Goal: Task Accomplishment & Management: Manage account settings

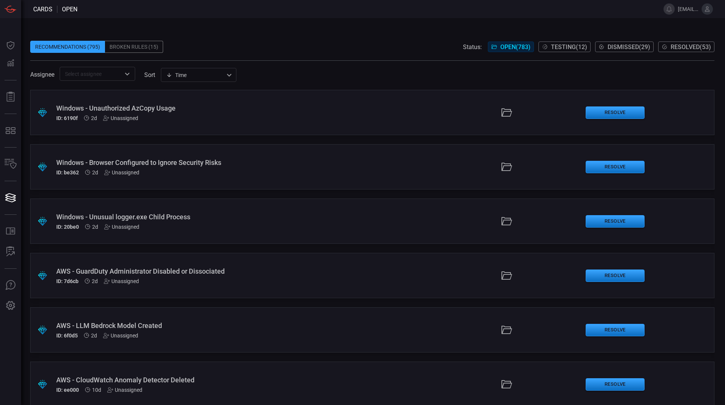
click at [127, 72] on icon "Open" at bounding box center [127, 73] width 9 height 9
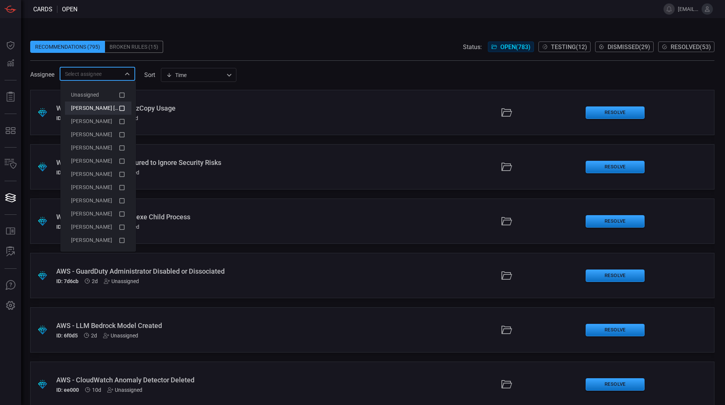
click at [112, 108] on span "Mahes MK Kumar (Myself)" at bounding box center [123, 108] width 104 height 6
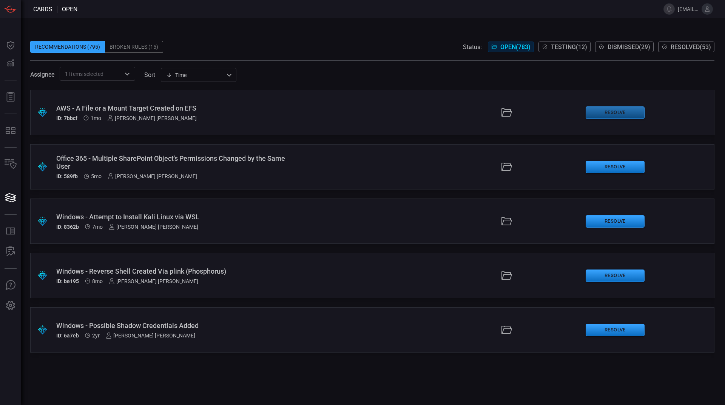
click at [628, 113] on button "Resolve" at bounding box center [615, 112] width 59 height 12
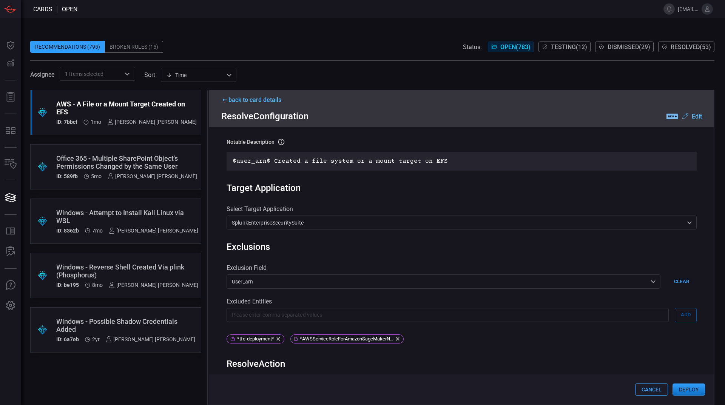
scroll to position [356, 0]
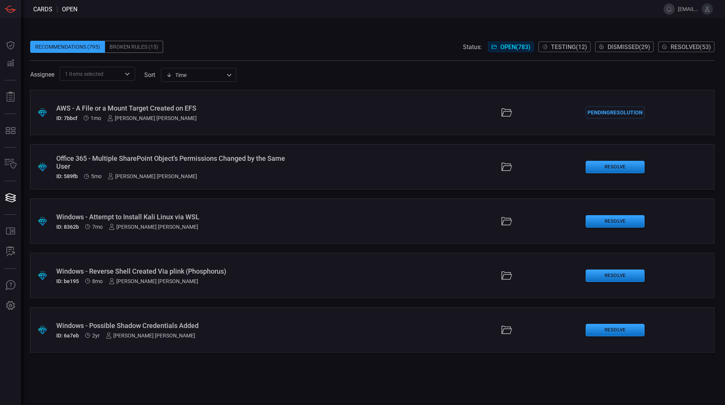
click at [94, 75] on span "1 Items selected" at bounding box center [84, 74] width 39 height 8
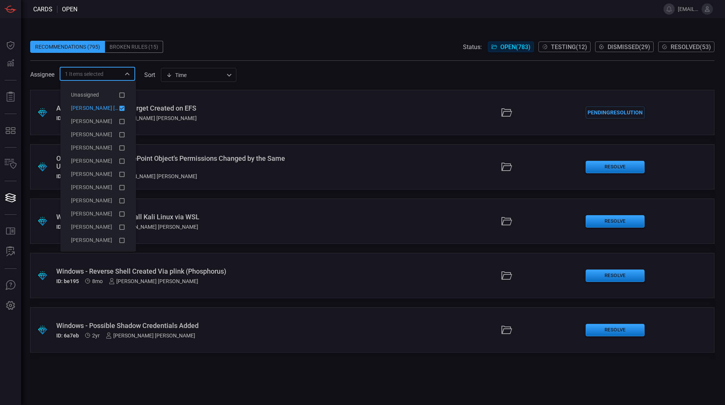
click at [112, 106] on span "Mahes MK Kumar (Myself)" at bounding box center [123, 108] width 104 height 6
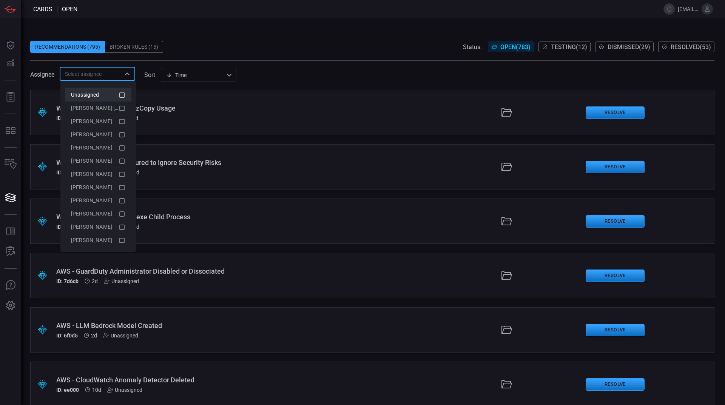
click at [105, 93] on div "Unassigned" at bounding box center [95, 95] width 48 height 8
click at [119, 97] on icon at bounding box center [121, 95] width 5 height 5
click at [218, 42] on div "Recommendations (795) Broken Rules (15) Status: Open ( 783 ) Testing ( 12 ) Dis…" at bounding box center [372, 47] width 684 height 12
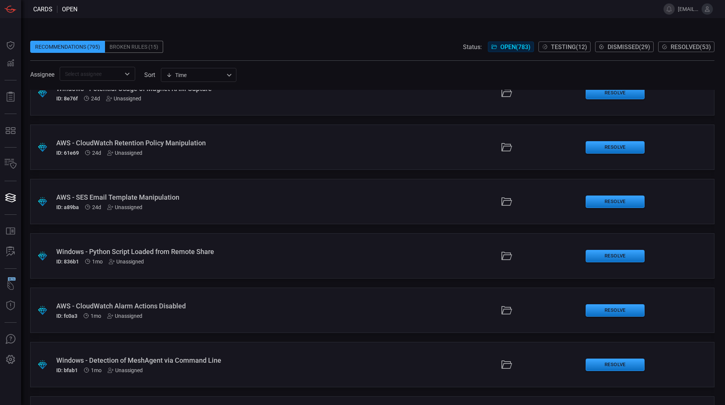
scroll to position [831, 0]
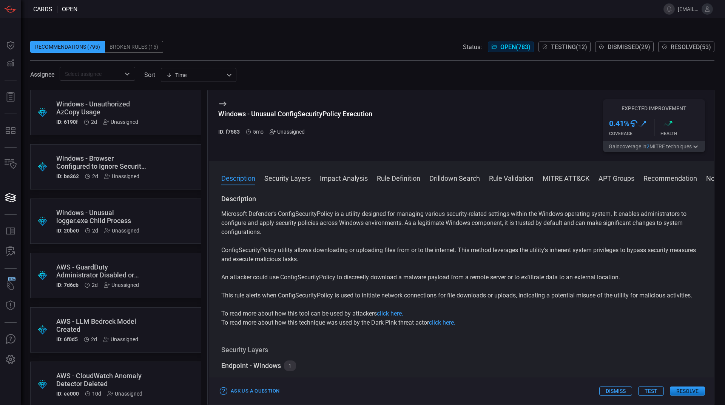
click at [274, 131] on icon at bounding box center [274, 131] width 2 height 0
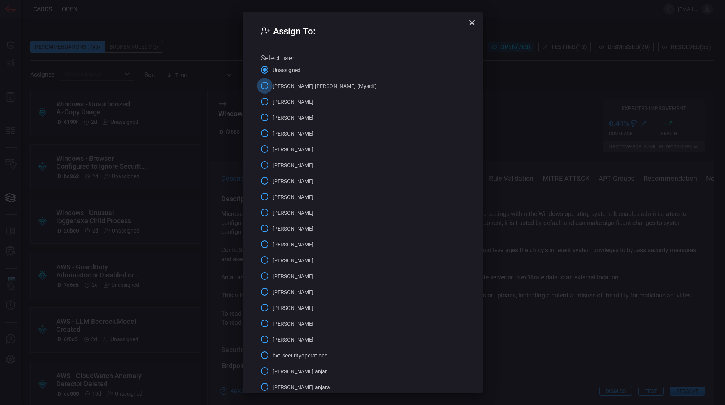
click at [262, 88] on input "Mahes MK Kumar (Myself)" at bounding box center [265, 86] width 16 height 16
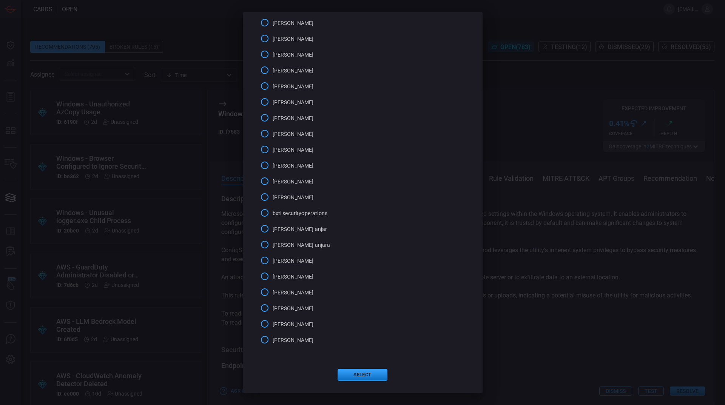
click at [528, 114] on div "Assign To: Select user Unassigned Mahes MK Kumar (Myself) Ankit Pandya Anthony …" at bounding box center [362, 202] width 725 height 405
click at [516, 115] on div "Assign To: Select user Unassigned Mahes MK Kumar (Myself) Ankit Pandya Anthony …" at bounding box center [362, 202] width 725 height 405
click at [350, 374] on button "Select" at bounding box center [363, 375] width 50 height 12
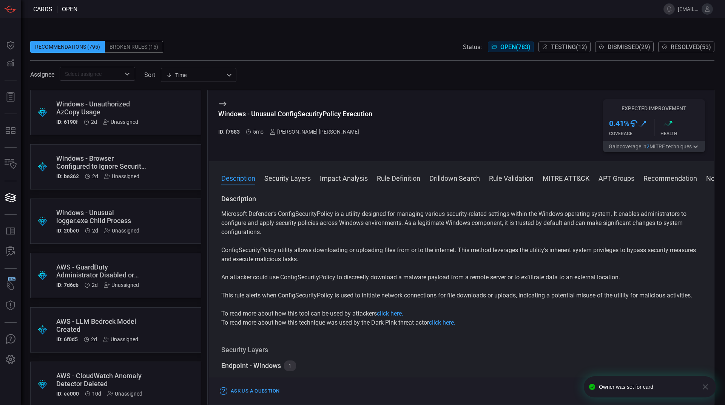
click at [363, 144] on div "Windows - Unusual ConfigSecurityPolicy Execution ID: f7583 5mo Mahes MK Kumar" at bounding box center [295, 125] width 154 height 53
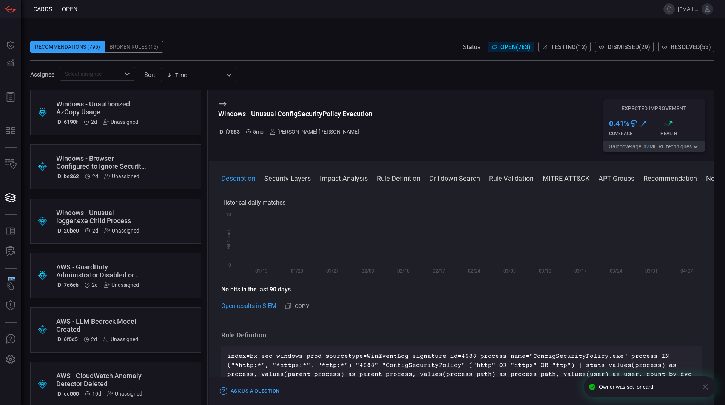
scroll to position [0, 0]
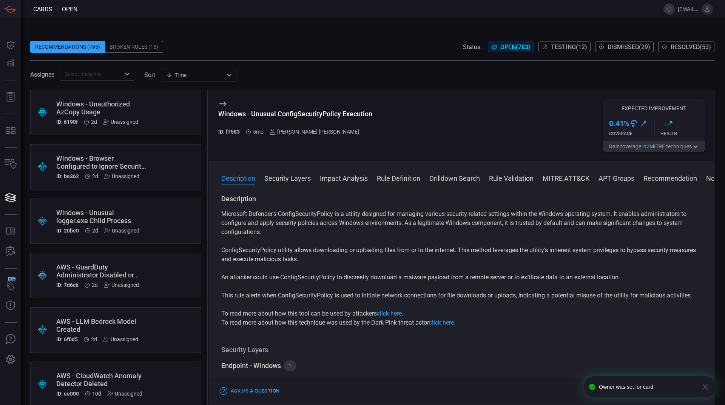
click at [302, 181] on button "Security Layers" at bounding box center [287, 177] width 46 height 9
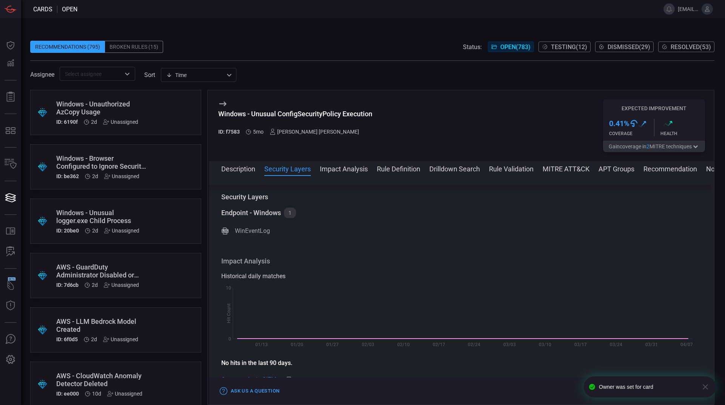
click at [253, 170] on button "Description" at bounding box center [238, 168] width 34 height 9
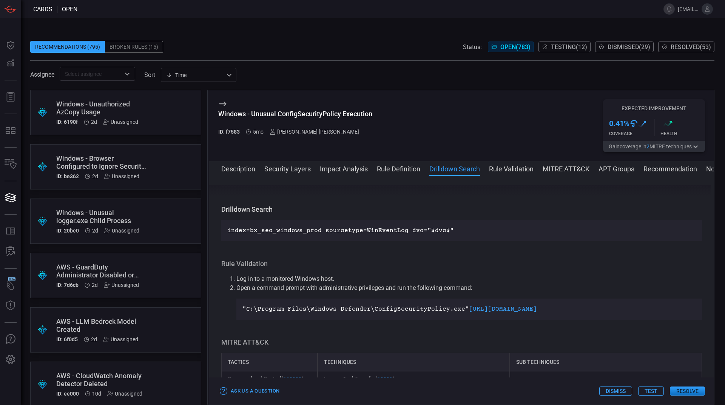
scroll to position [378, 0]
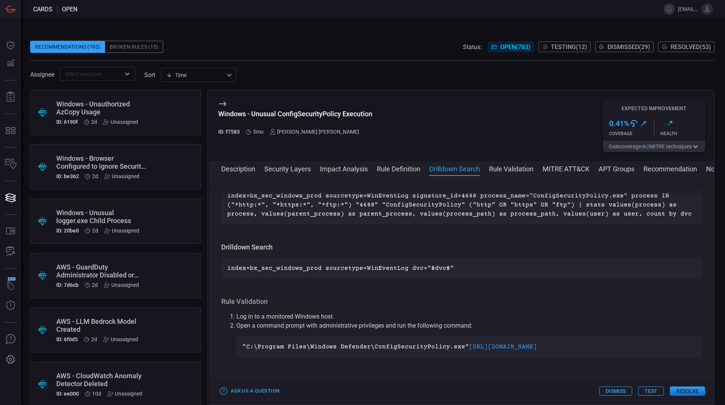
click at [361, 204] on p "index=bx_sec_windows_prod sourcetype=WinEventLog signature_id=4688 process_name…" at bounding box center [461, 204] width 469 height 27
click at [403, 206] on p "index=bx_sec_windows_prod sourcetype=WinEventLog signature_id=4688 process_name…" at bounding box center [461, 204] width 469 height 27
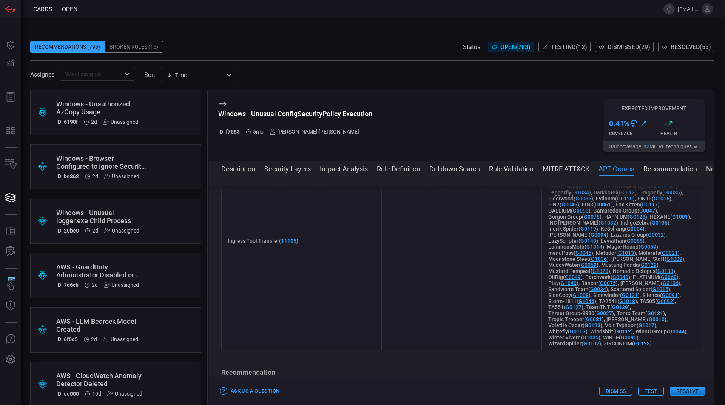
scroll to position [642, 0]
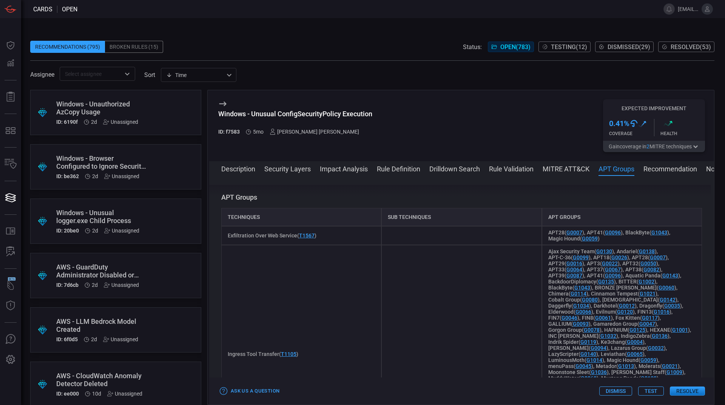
click at [655, 171] on button "Recommendation" at bounding box center [671, 168] width 54 height 9
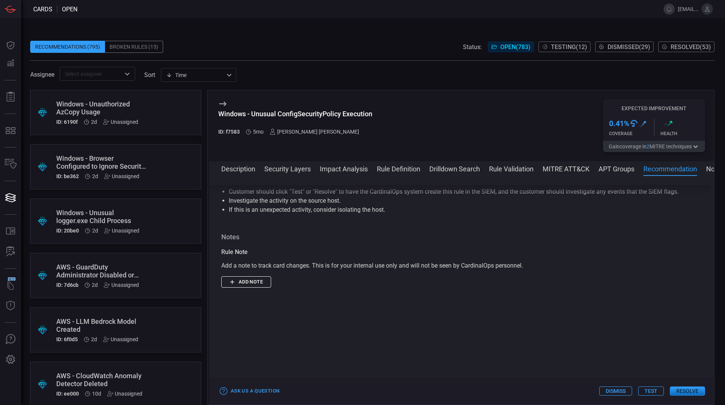
click at [710, 168] on button "Notes" at bounding box center [715, 168] width 18 height 9
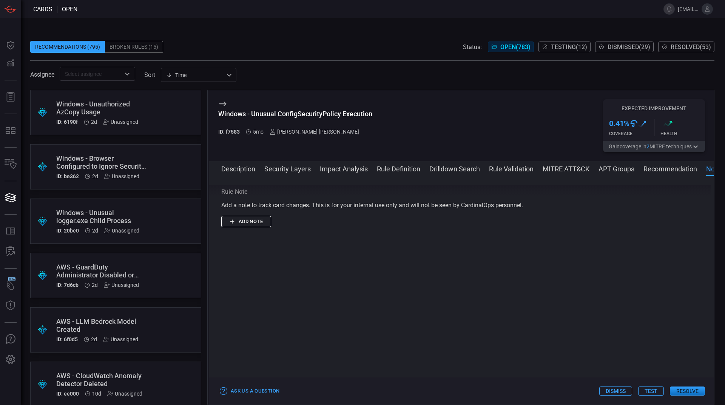
click at [658, 167] on button "Recommendation" at bounding box center [671, 168] width 54 height 9
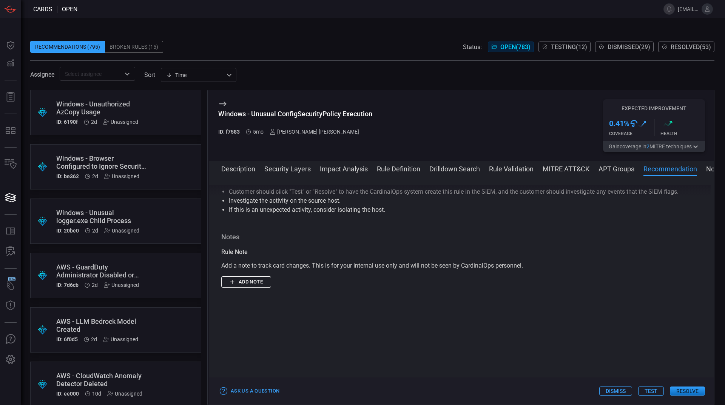
click at [623, 173] on button "APT Groups" at bounding box center [617, 168] width 36 height 9
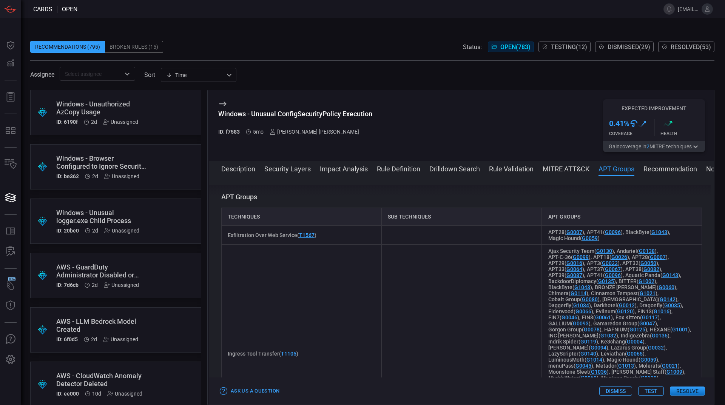
click at [578, 171] on button "MITRE ATT&CK" at bounding box center [566, 168] width 47 height 9
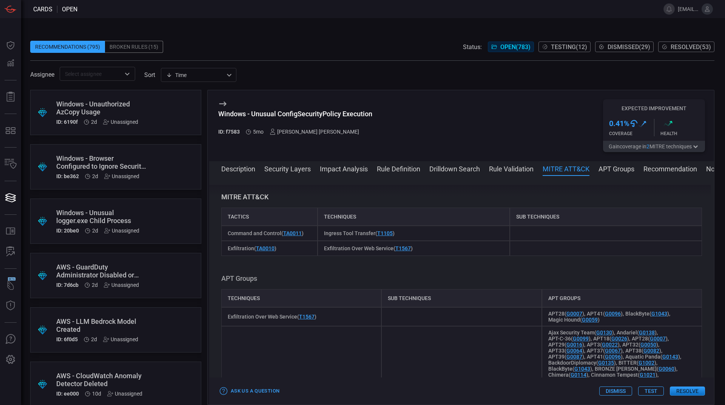
click at [515, 173] on button "Rule Validation" at bounding box center [511, 168] width 45 height 9
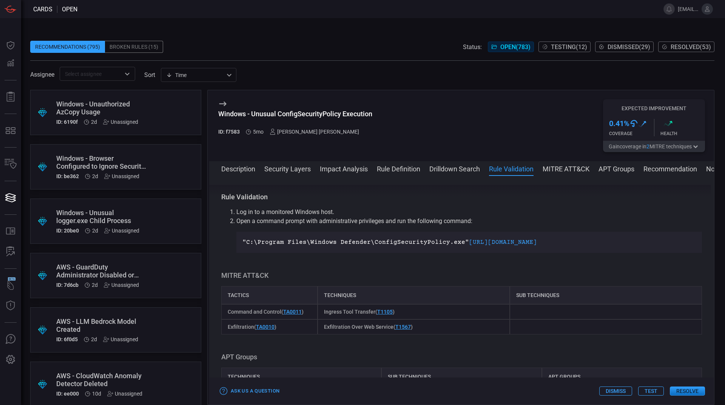
click at [462, 171] on button "Drilldown Search" at bounding box center [454, 168] width 51 height 9
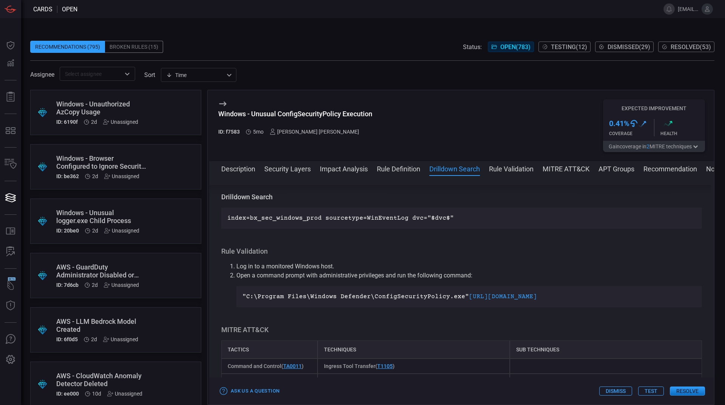
click at [418, 173] on button "Rule Definition" at bounding box center [398, 168] width 43 height 9
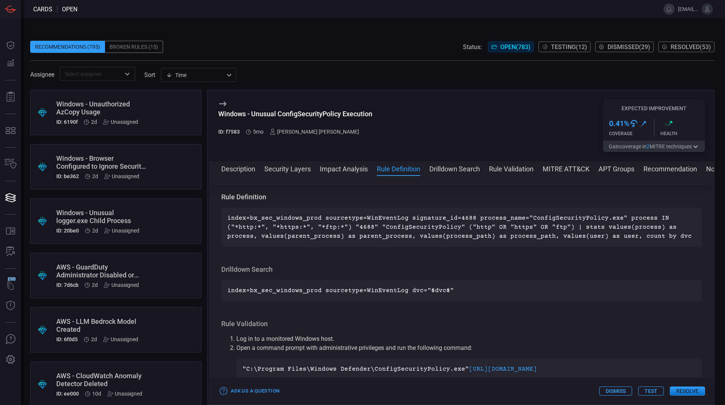
click at [360, 173] on button "Impact Analysis" at bounding box center [344, 168] width 48 height 9
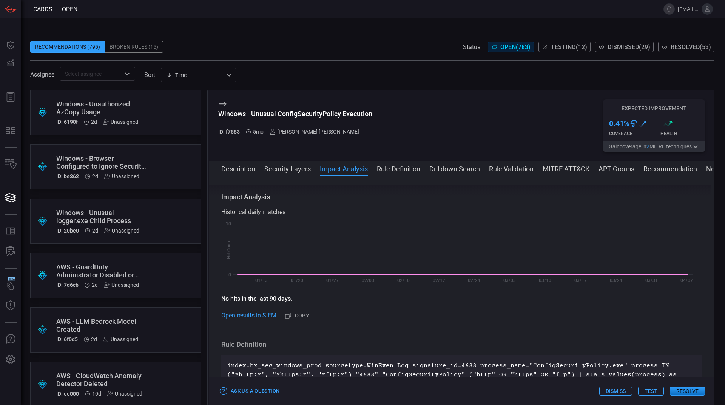
click at [309, 169] on button "Security Layers" at bounding box center [287, 168] width 46 height 9
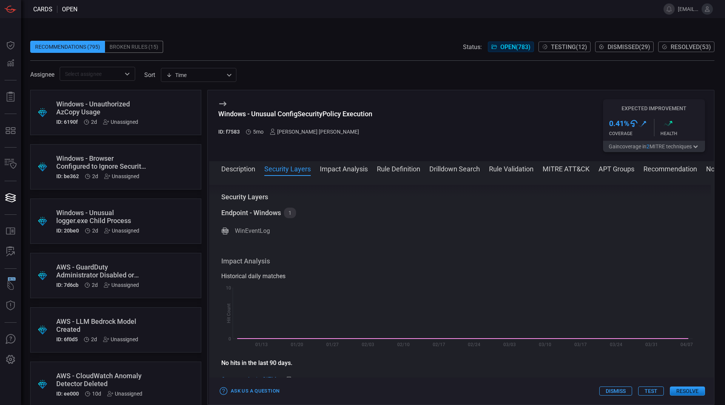
click at [255, 170] on button "Description" at bounding box center [238, 168] width 34 height 9
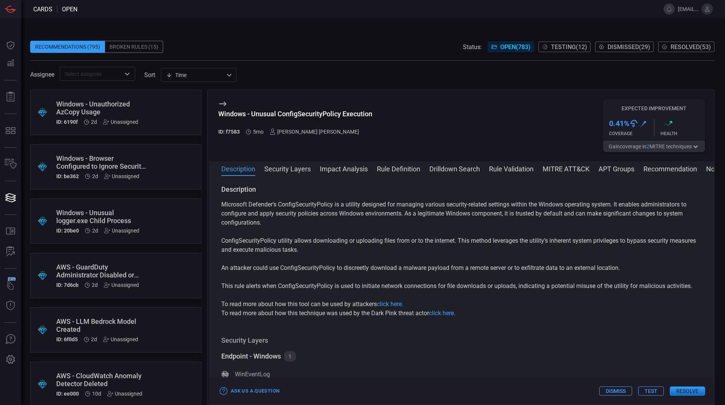
click at [418, 171] on button "Rule Definition" at bounding box center [398, 168] width 43 height 9
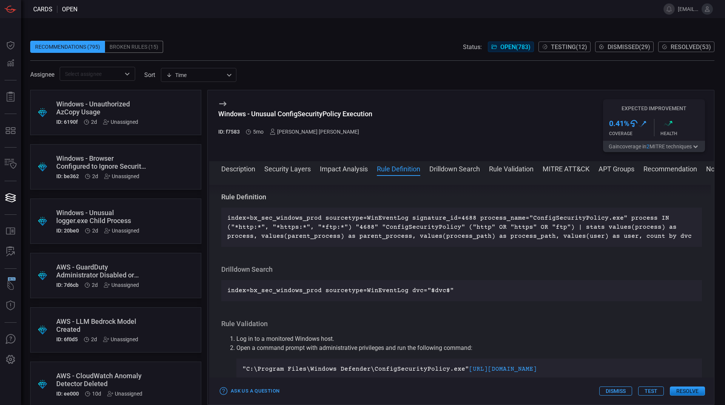
click at [502, 249] on div "Description Microsoft Defender's ConfigSecurityPolicy is a utility designed for…" at bounding box center [461, 289] width 505 height 208
click at [495, 236] on p "index=bx_sec_windows_prod sourcetype=WinEventLog signature_id=4688 process_name…" at bounding box center [461, 227] width 469 height 27
click at [616, 231] on p "index=bx_sec_windows_prod sourcetype=WinEventLog signature_id=4688 process_name…" at bounding box center [461, 227] width 469 height 27
click at [365, 221] on p "index=bx_sec_windows_prod sourcetype=WinEventLog signature_id=4688 process_name…" at bounding box center [461, 227] width 469 height 27
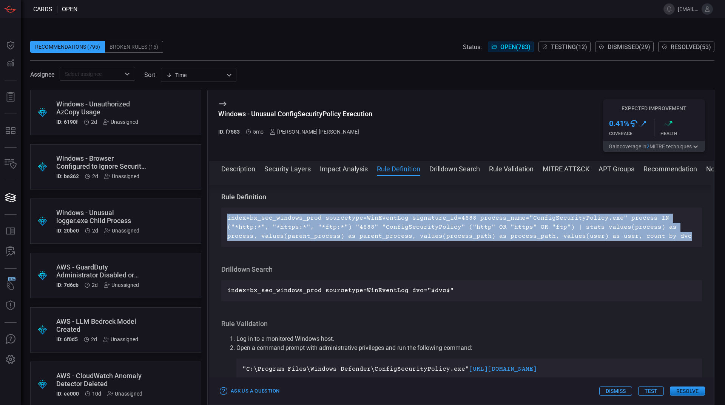
drag, startPoint x: 228, startPoint y: 218, endPoint x: 681, endPoint y: 237, distance: 452.8
click at [681, 237] on p "index=bx_sec_windows_prod sourcetype=WinEventLog signature_id=4688 process_name…" at bounding box center [461, 227] width 469 height 27
copy p "index=bx_sec_windows_prod sourcetype=WinEventLog signature_id=4688 process_name…"
